Goal: Information Seeking & Learning: Learn about a topic

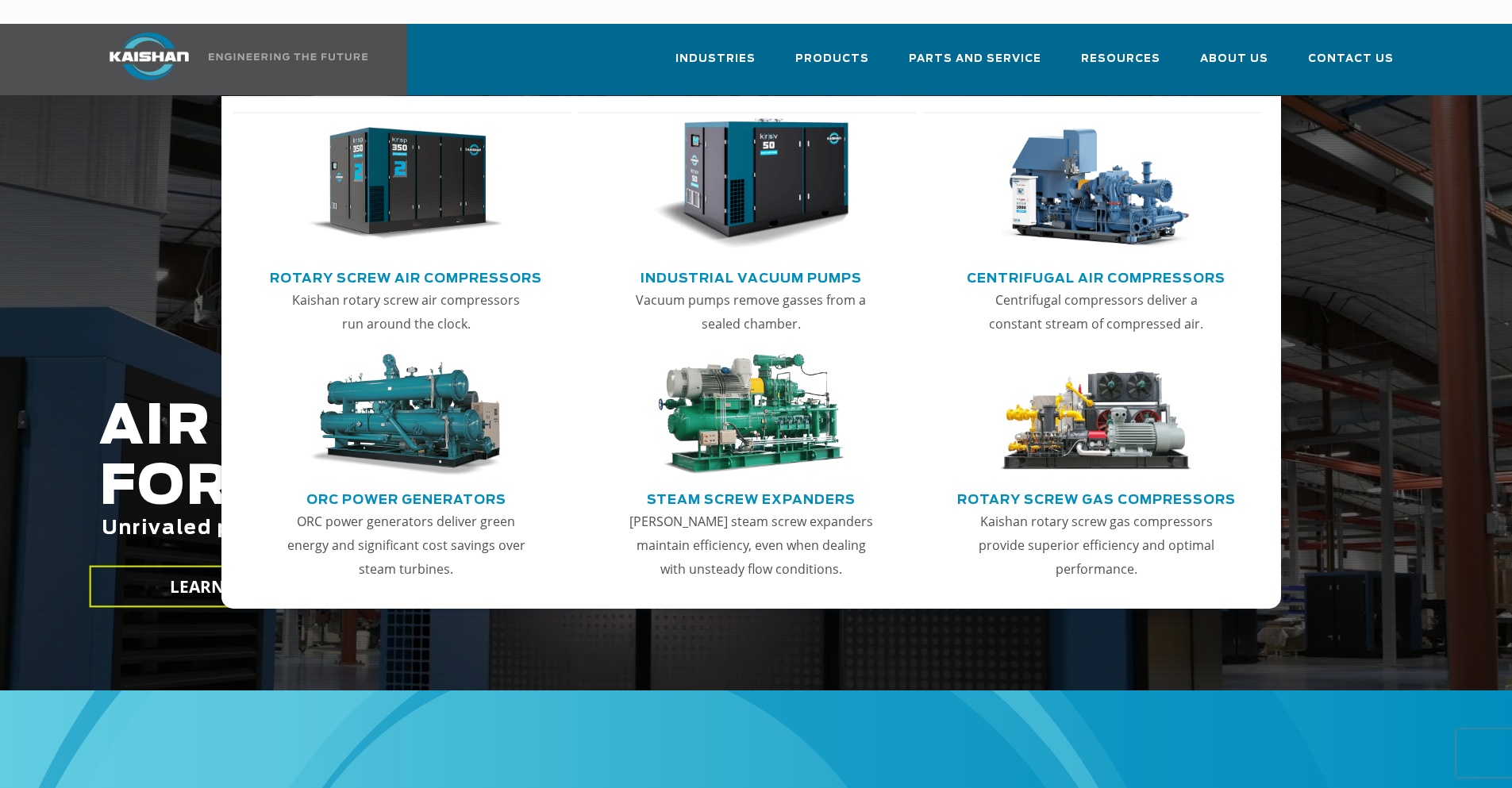
click at [402, 184] on img "Main menu" at bounding box center [406, 184] width 195 height 132
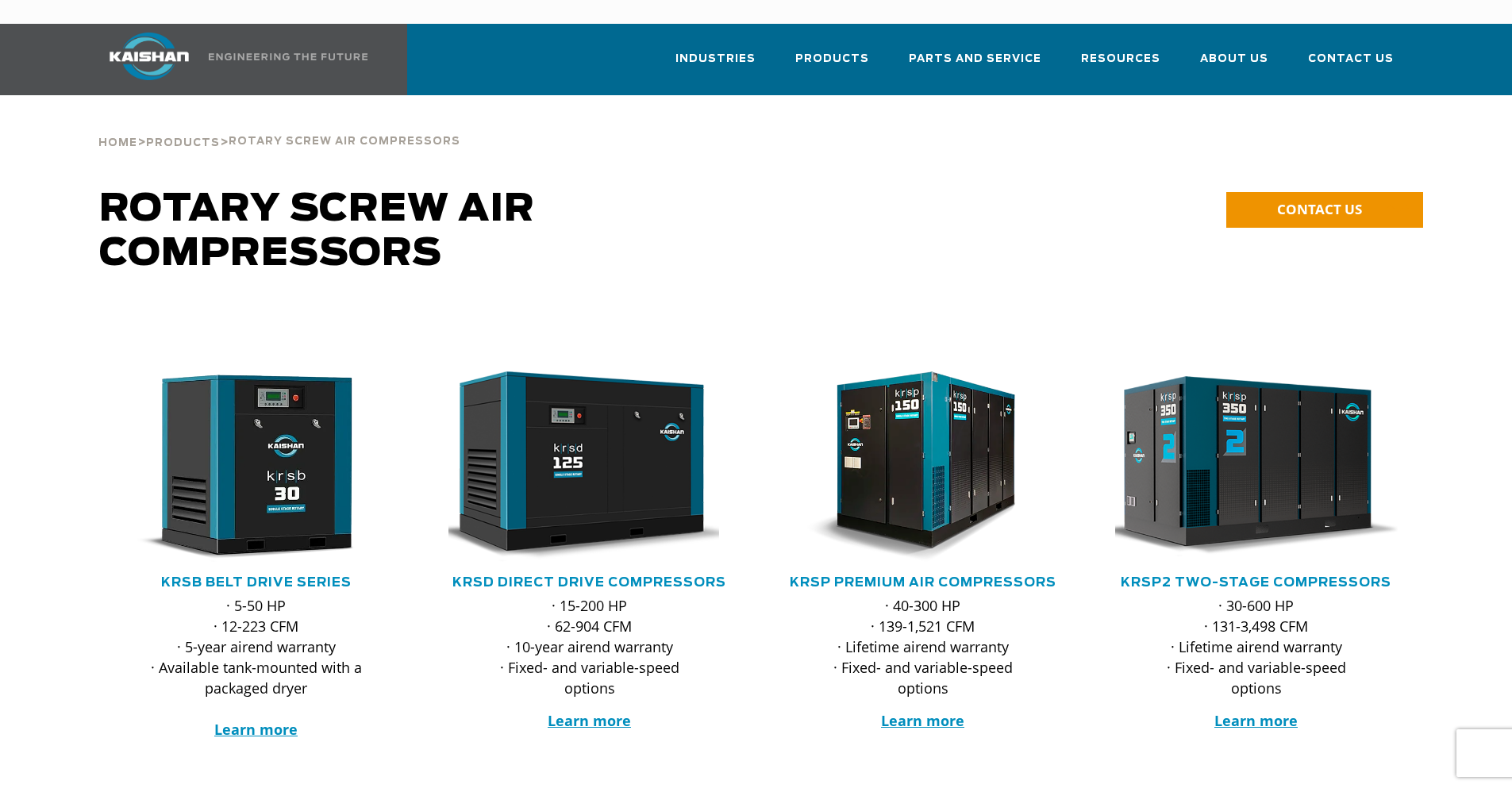
click at [1219, 465] on img at bounding box center [1244, 467] width 311 height 210
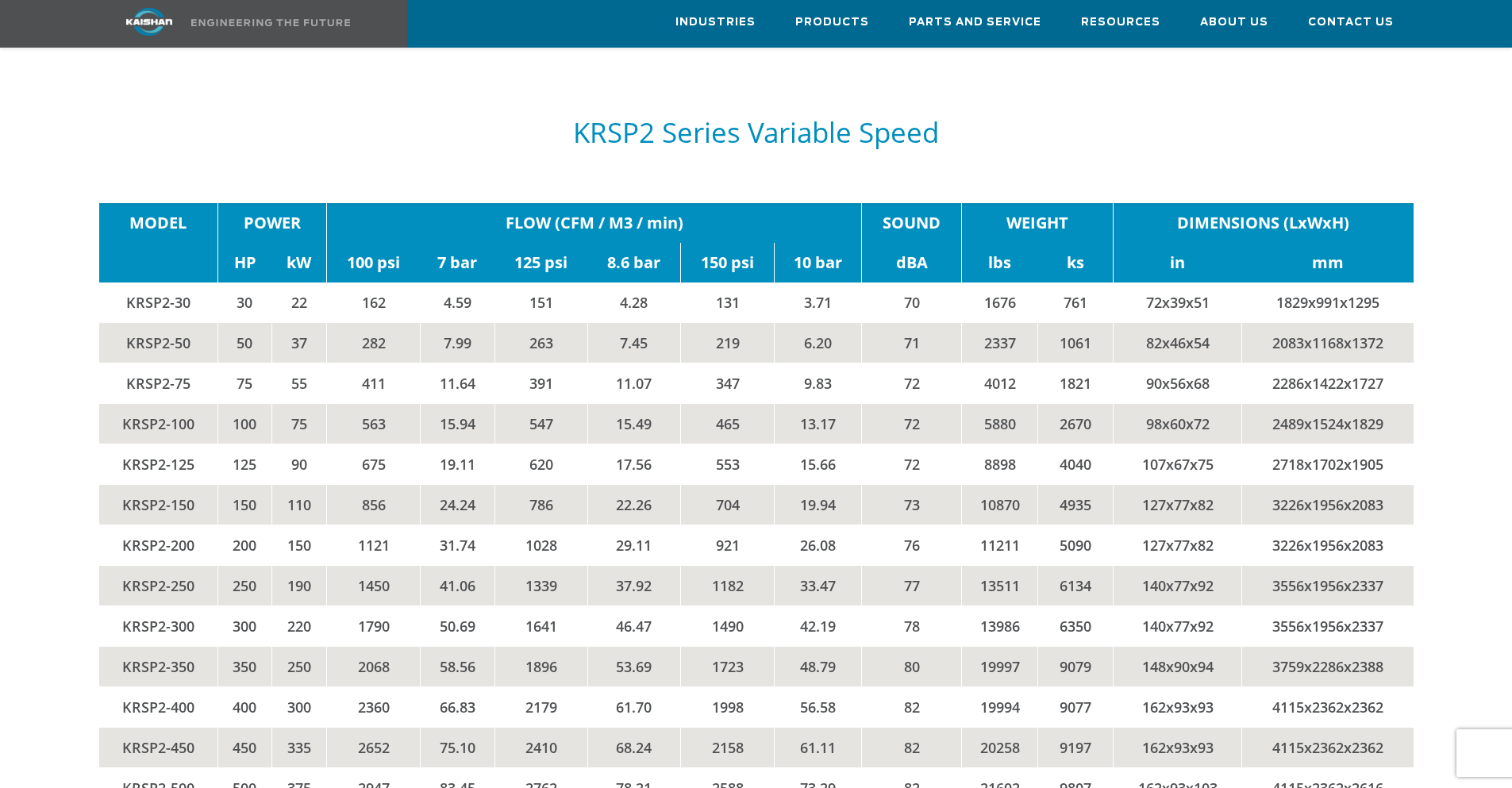
scroll to position [3333, 0]
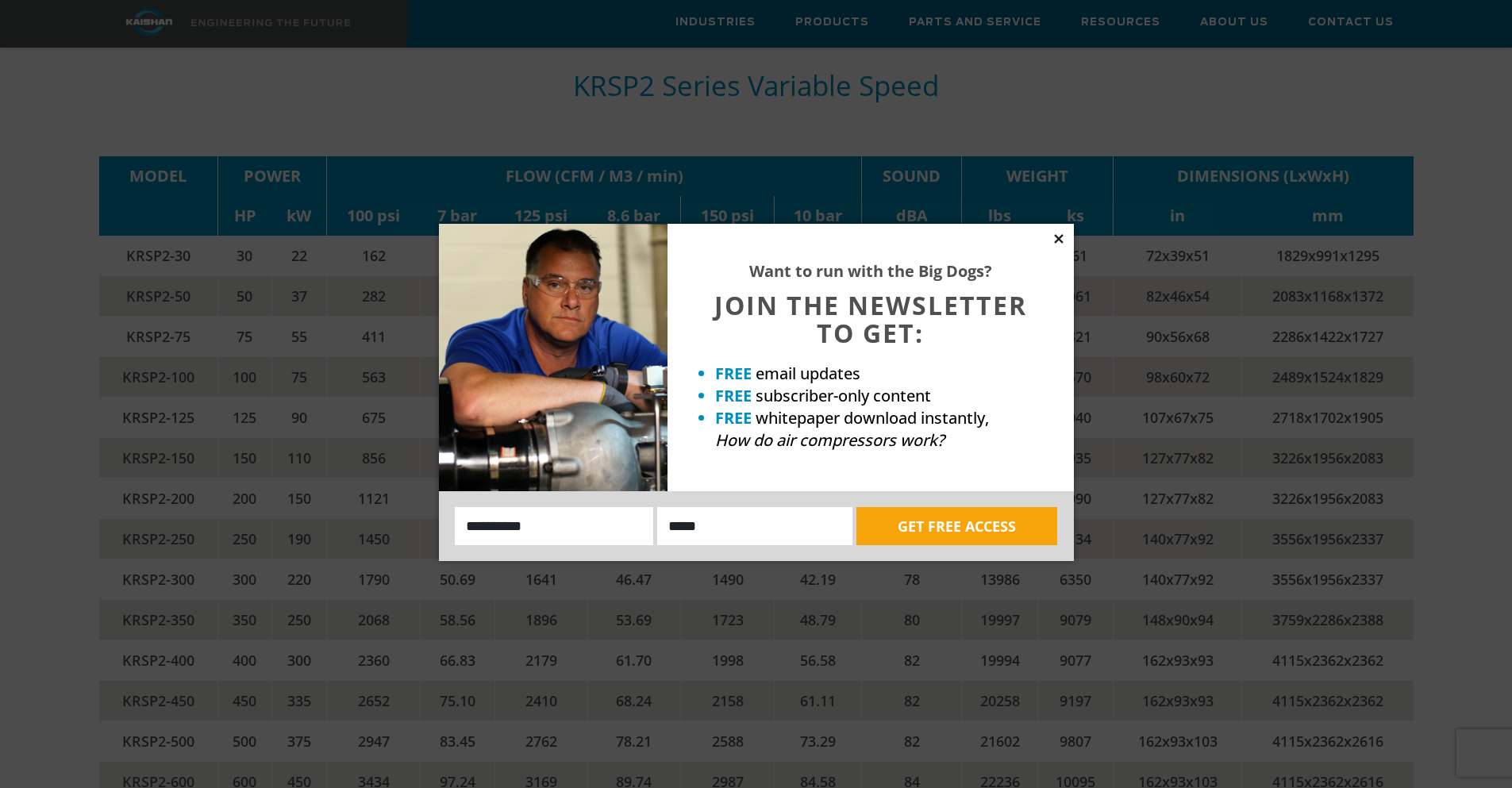
click at [1058, 239] on icon at bounding box center [1059, 238] width 9 height 9
